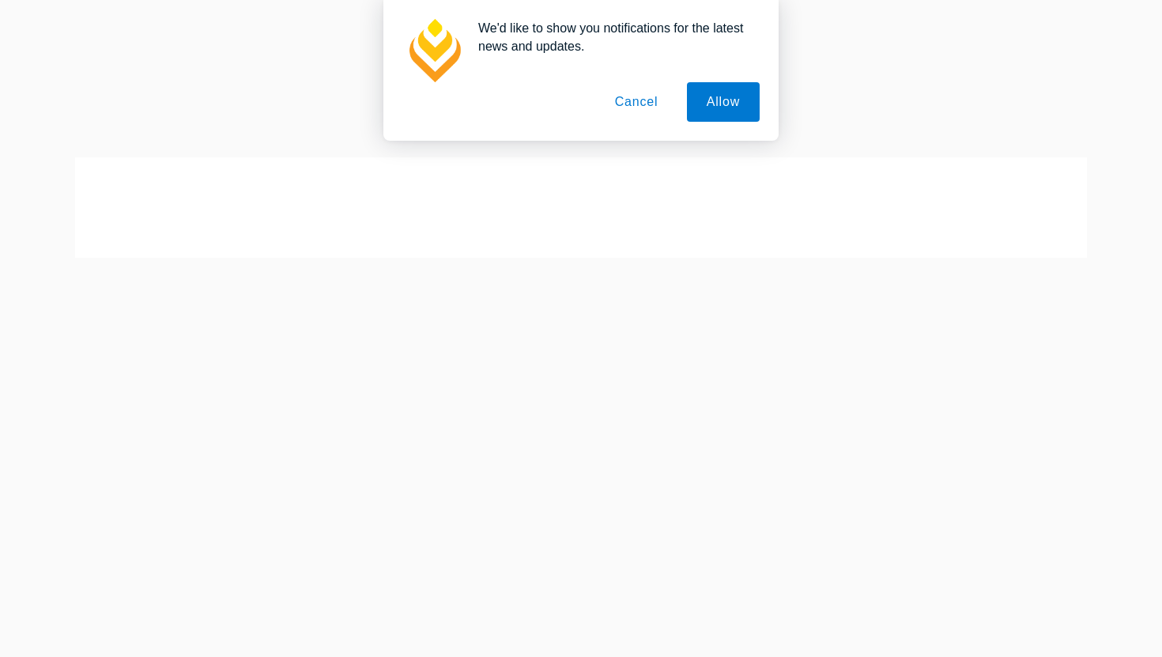
click at [628, 101] on button "Cancel" at bounding box center [636, 102] width 83 height 40
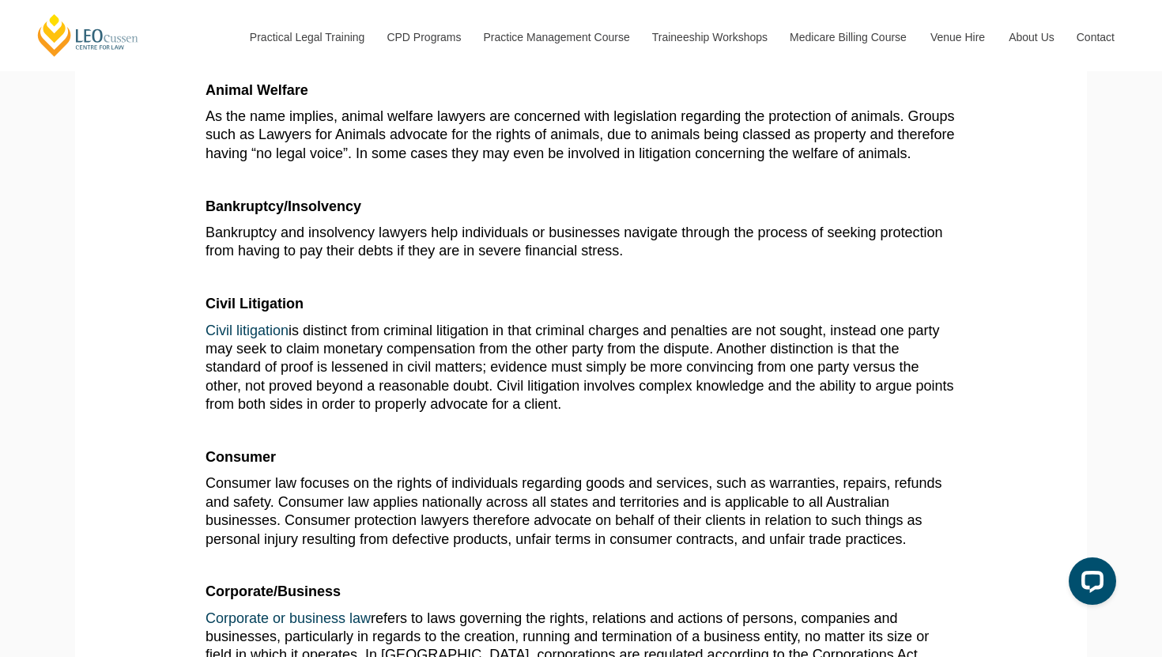
scroll to position [744, 0]
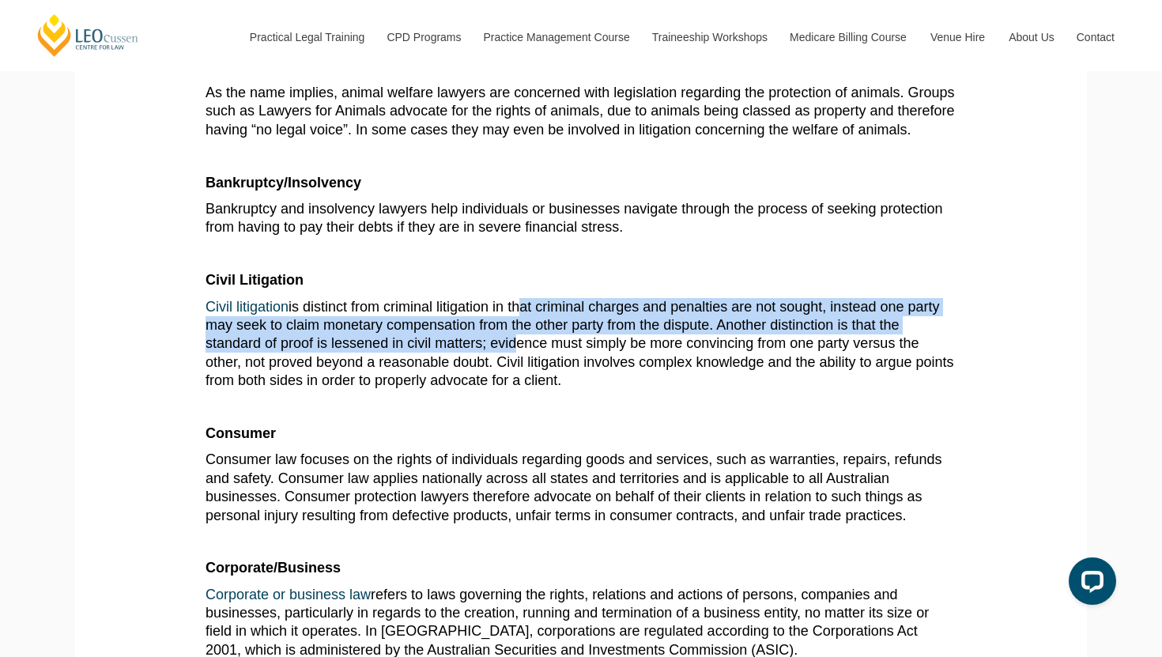
drag, startPoint x: 524, startPoint y: 334, endPoint x: 513, endPoint y: 366, distance: 33.5
click at [513, 366] on p "Civil litigation is distinct from criminal litigation in that criminal charges …" at bounding box center [581, 344] width 751 height 92
click at [513, 366] on span "Civil litigation is distinct from criminal litigation in that criminal charges …" at bounding box center [580, 344] width 749 height 90
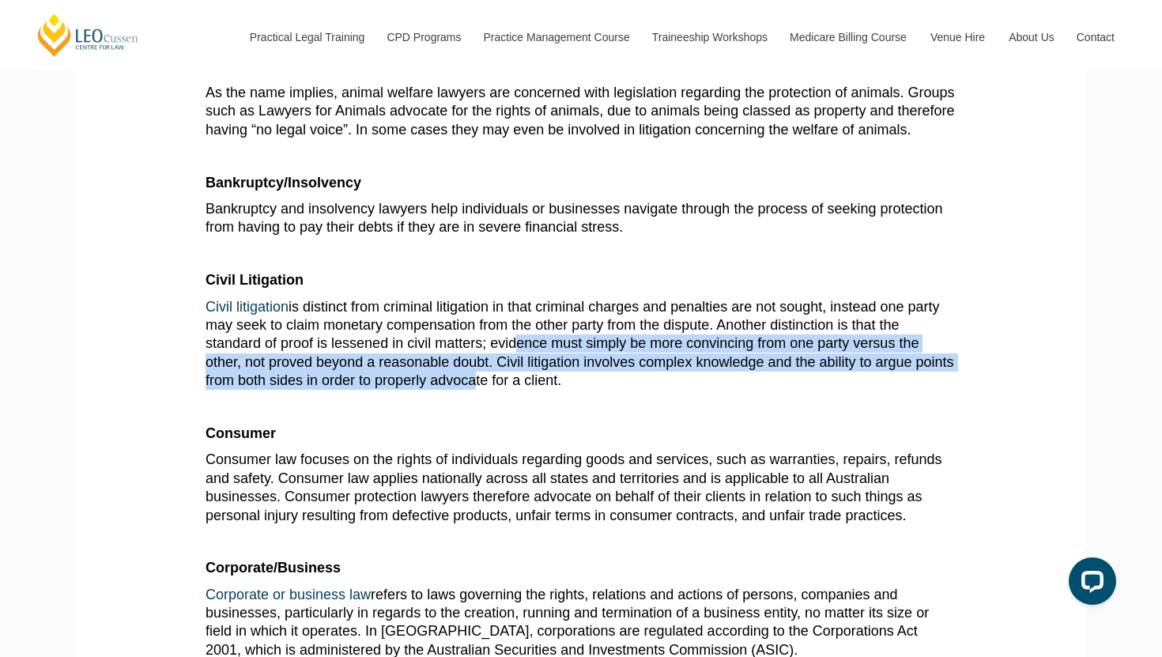
drag, startPoint x: 513, startPoint y: 366, endPoint x: 512, endPoint y: 398, distance: 32.4
click at [512, 389] on span "Civil litigation is distinct from criminal litigation in that criminal charges …" at bounding box center [580, 344] width 749 height 90
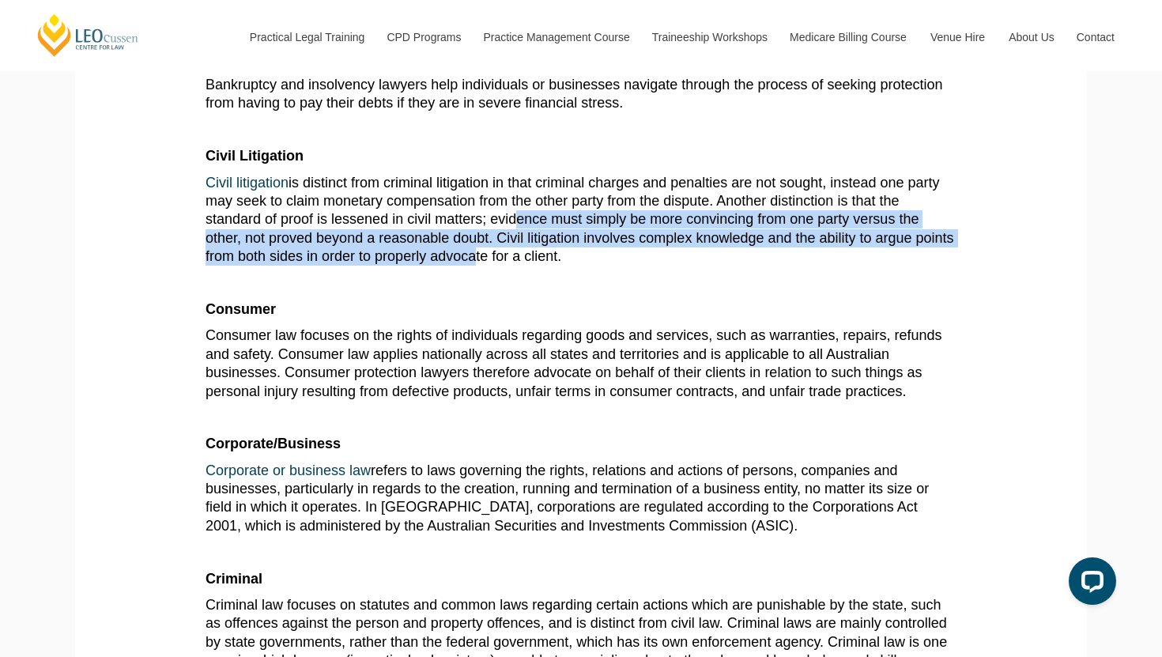
scroll to position [897, 0]
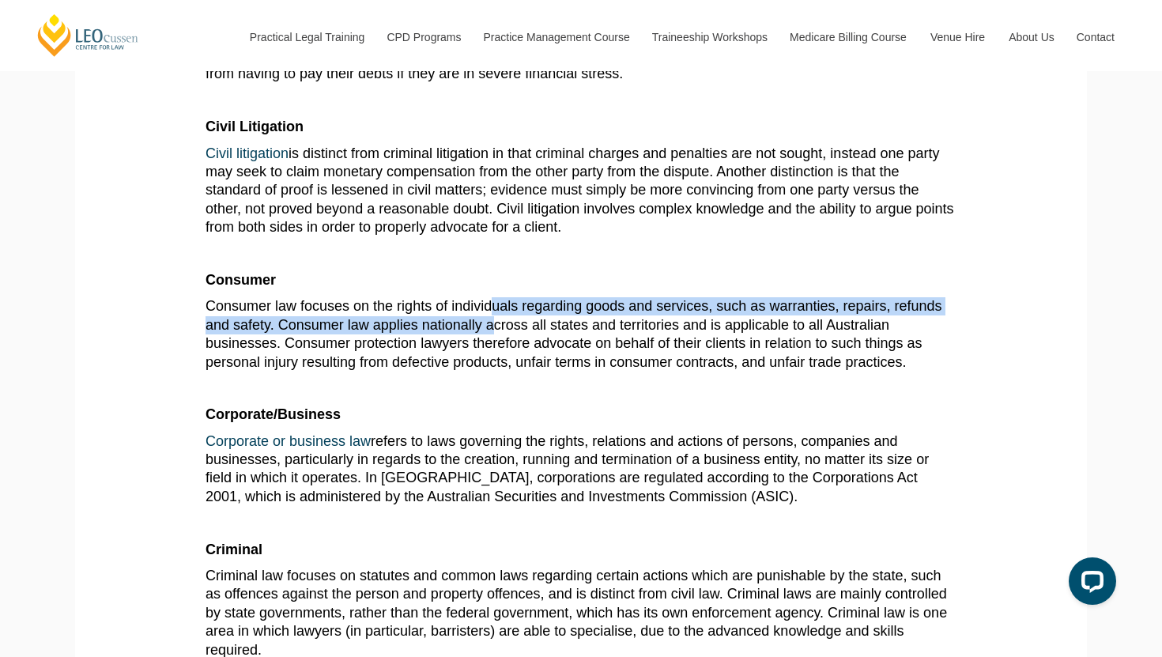
drag, startPoint x: 499, startPoint y: 332, endPoint x: 493, endPoint y: 342, distance: 11.0
click at [493, 342] on span "Consumer law focuses on the rights of individuals regarding goods and services,…" at bounding box center [574, 333] width 736 height 71
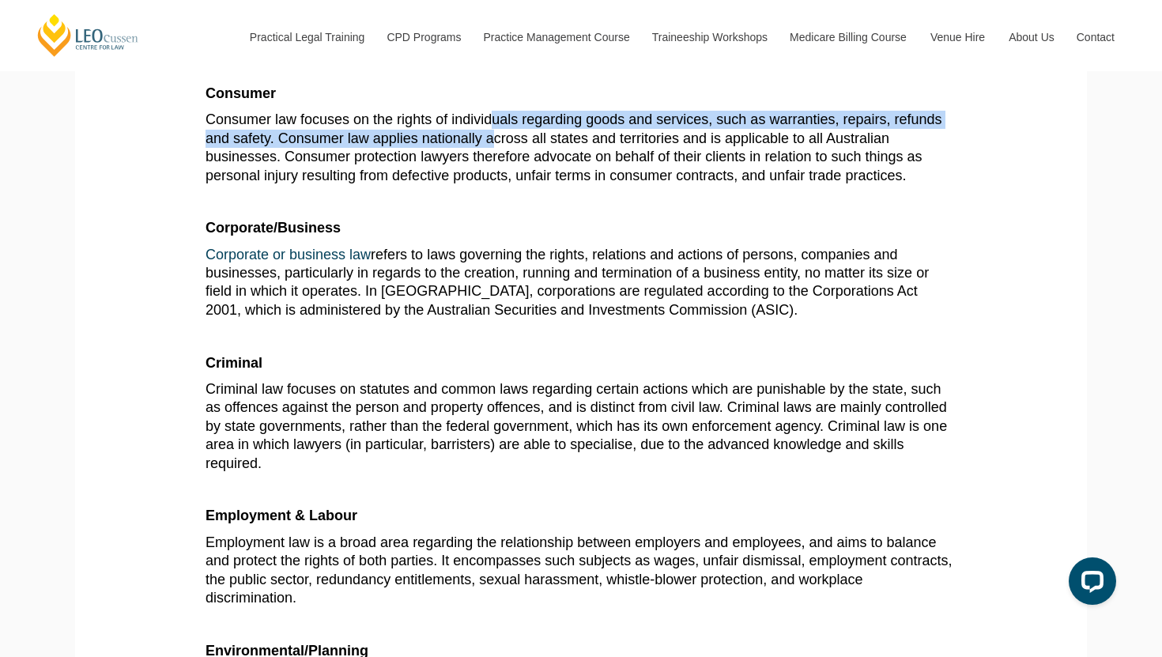
scroll to position [1085, 0]
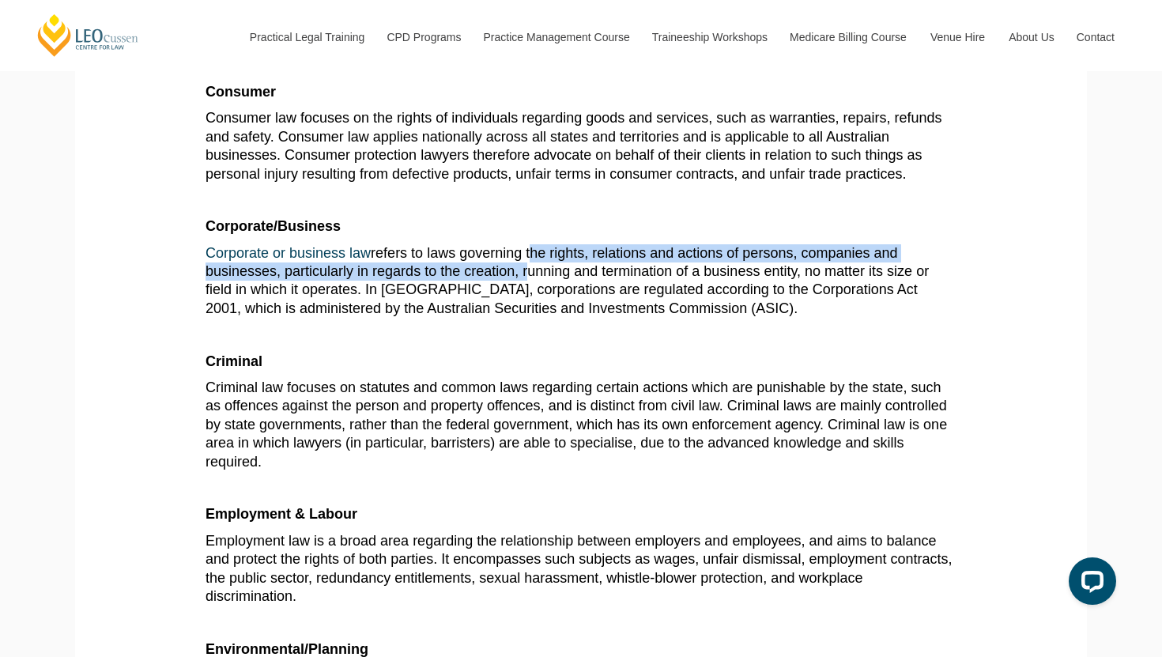
drag, startPoint x: 531, startPoint y: 270, endPoint x: 527, endPoint y: 288, distance: 18.0
click at [527, 288] on span "Corporate or business law refers to laws governing the rights, relations and ac…" at bounding box center [567, 280] width 723 height 71
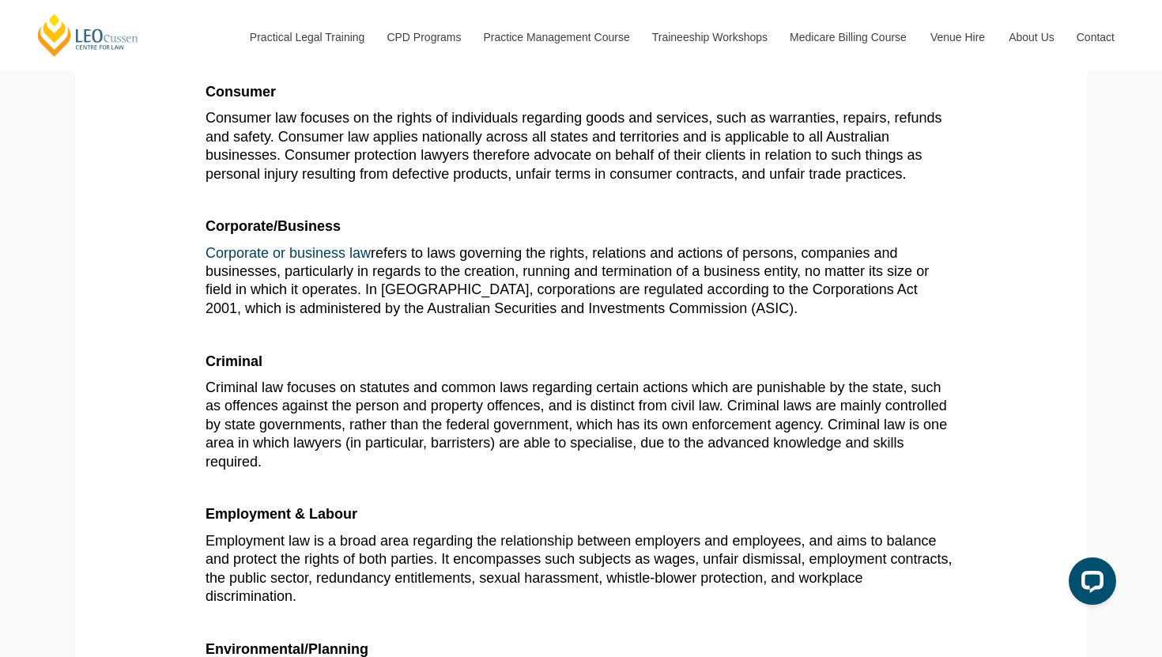
click at [522, 302] on span "Corporate or business law refers to laws governing the rights, relations and ac…" at bounding box center [567, 280] width 723 height 71
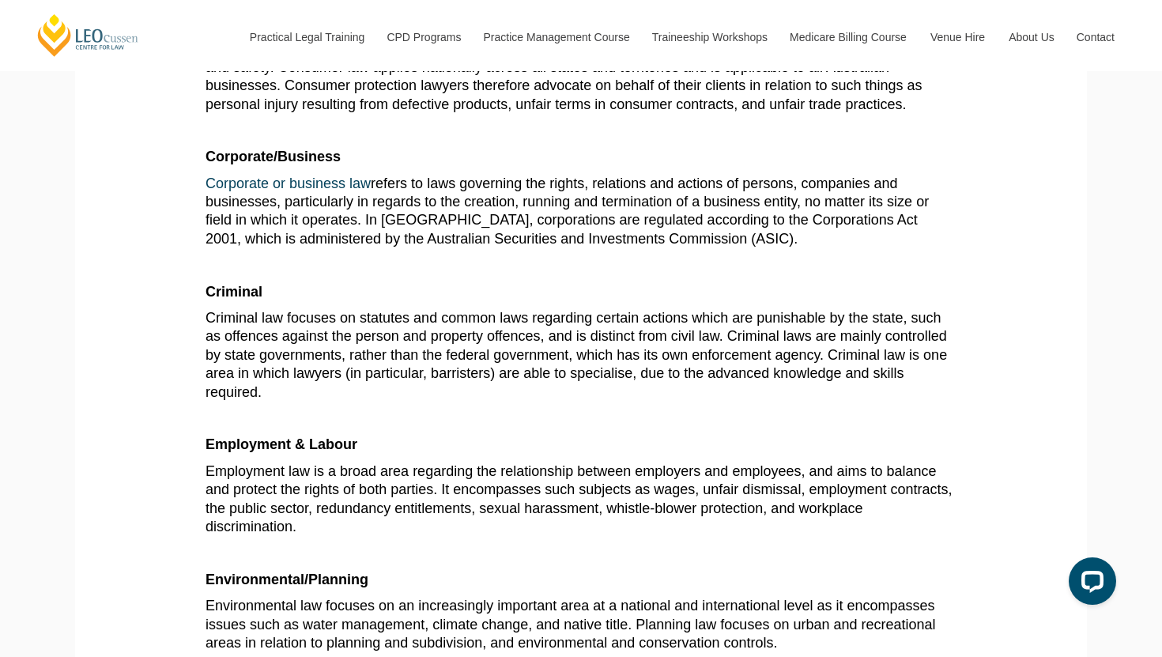
scroll to position [1174, 0]
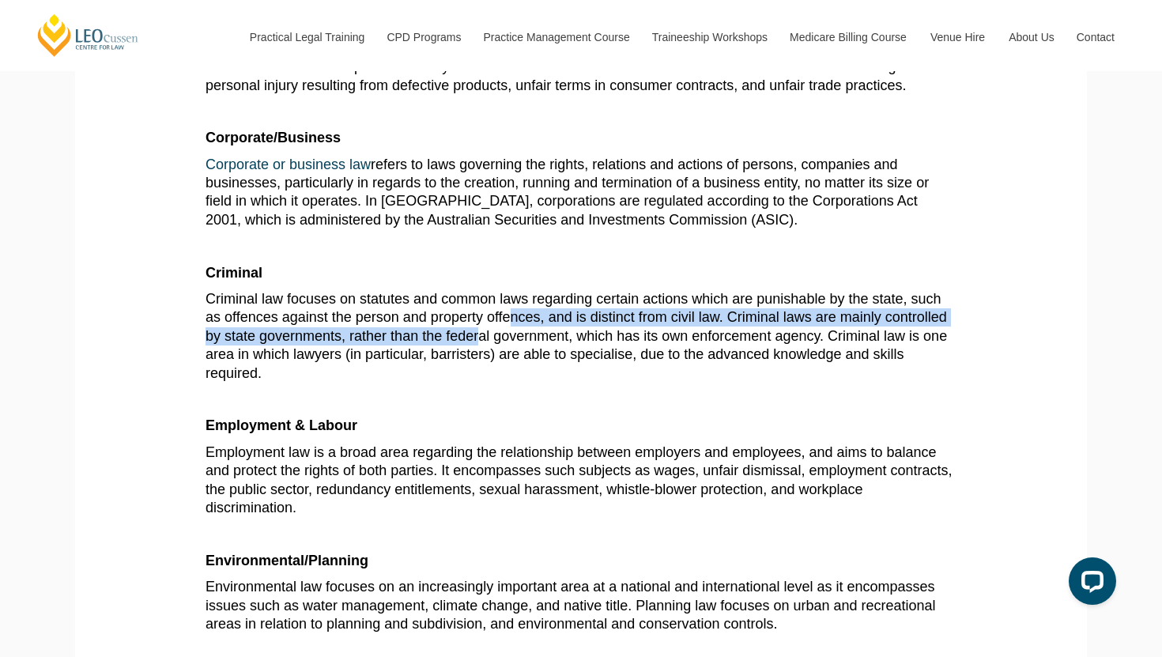
drag, startPoint x: 511, startPoint y: 327, endPoint x: 481, endPoint y: 357, distance: 42.5
click at [481, 357] on span "Criminal law focuses on statutes and common laws regarding certain actions whic…" at bounding box center [577, 336] width 742 height 90
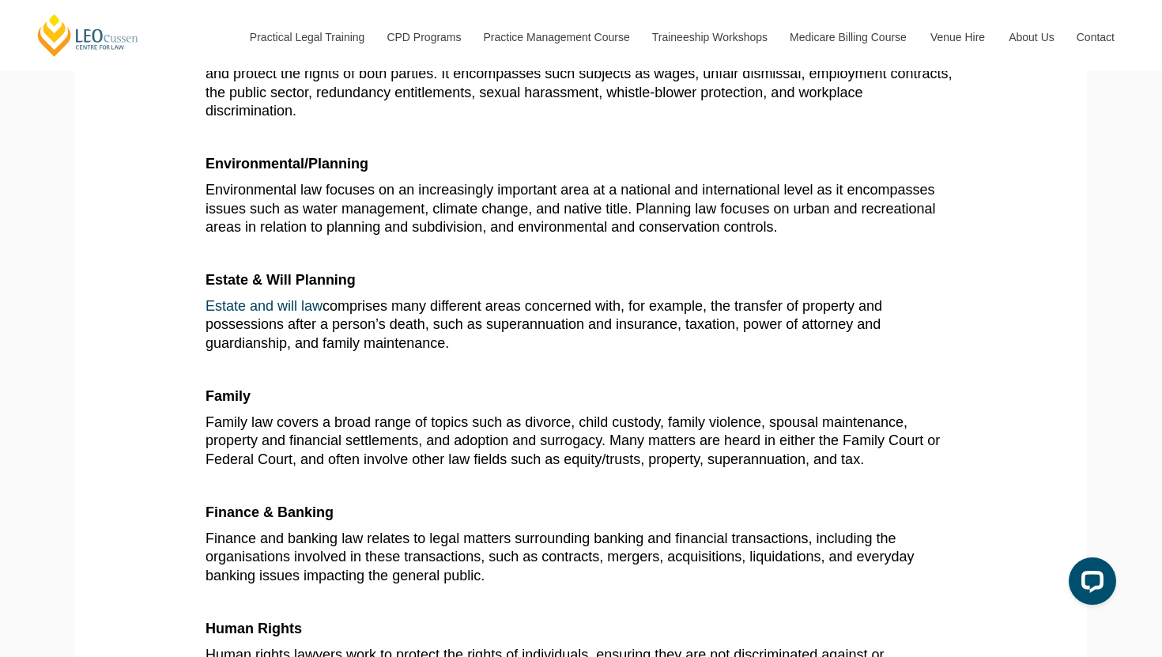
scroll to position [1572, 0]
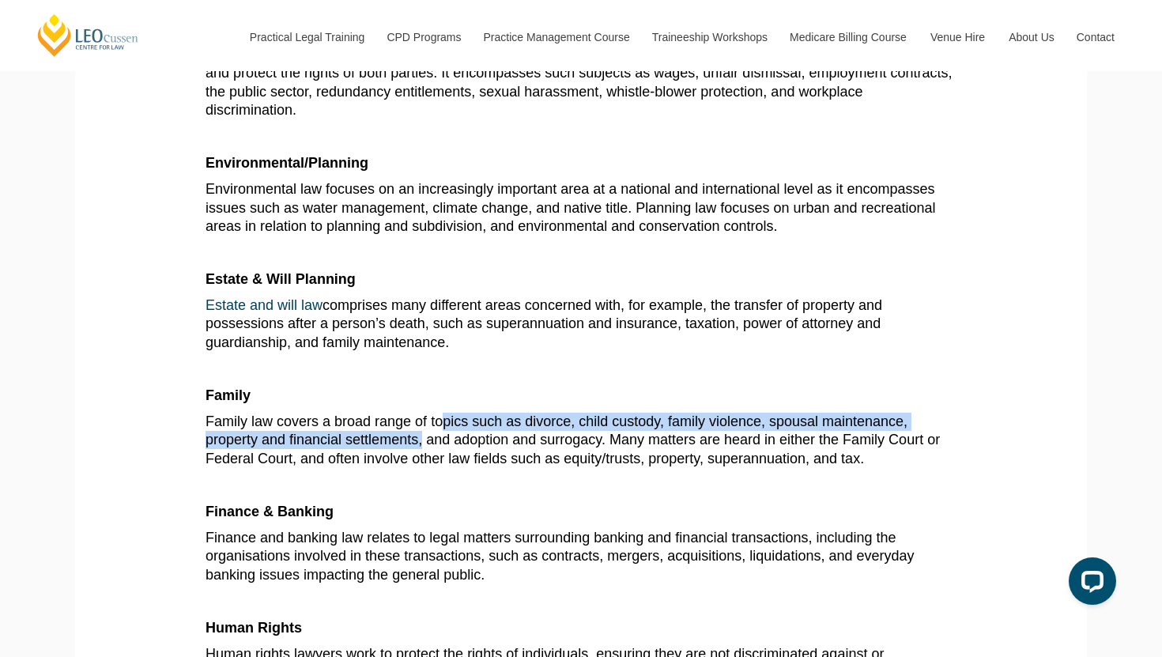
drag, startPoint x: 444, startPoint y: 439, endPoint x: 426, endPoint y: 458, distance: 25.7
click at [426, 458] on span "Family law covers a broad range of topics such as divorce, child custody, famil…" at bounding box center [573, 439] width 734 height 53
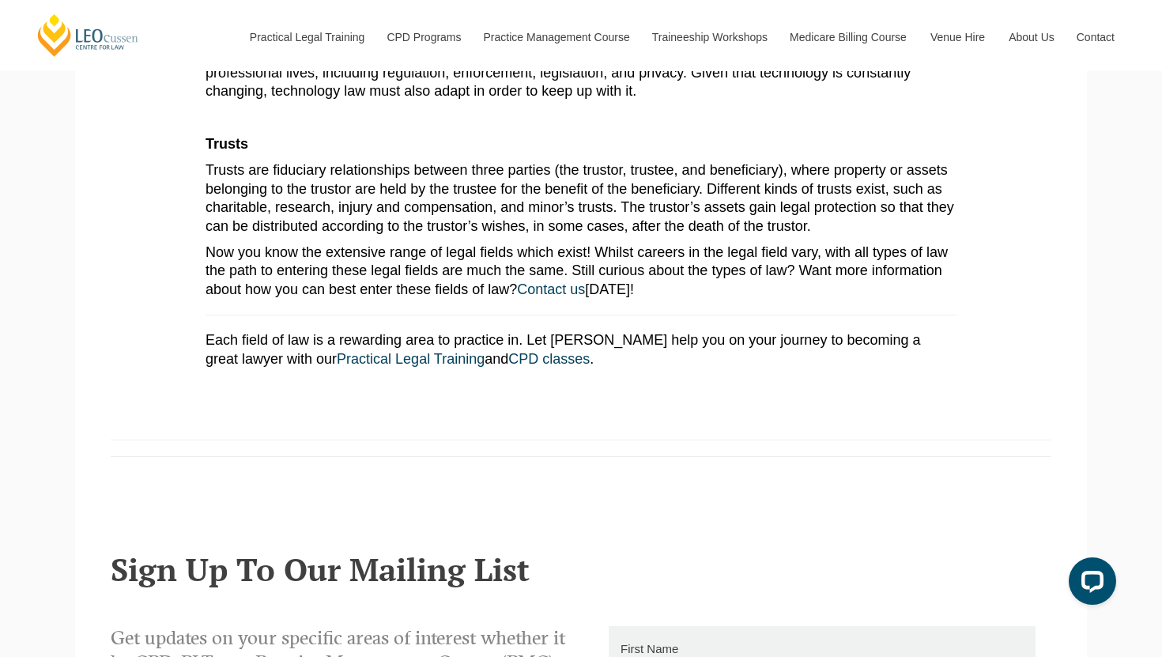
scroll to position [2919, 0]
